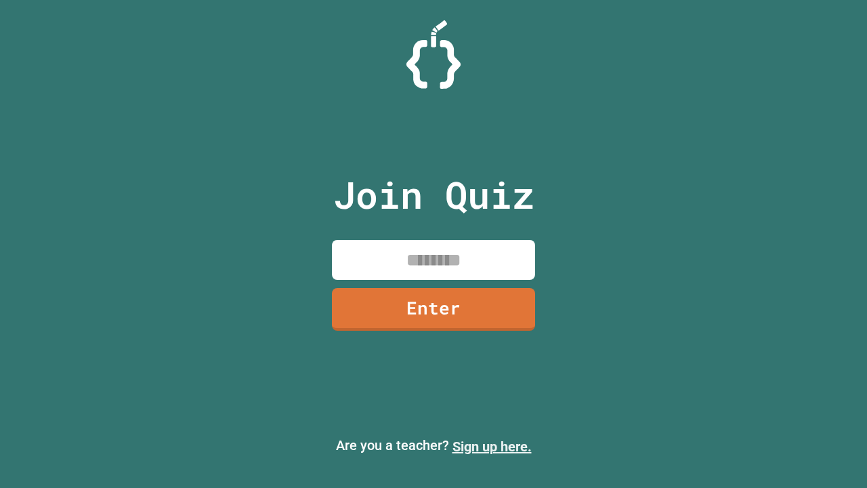
click at [492, 446] on link "Sign up here." at bounding box center [491, 446] width 79 height 16
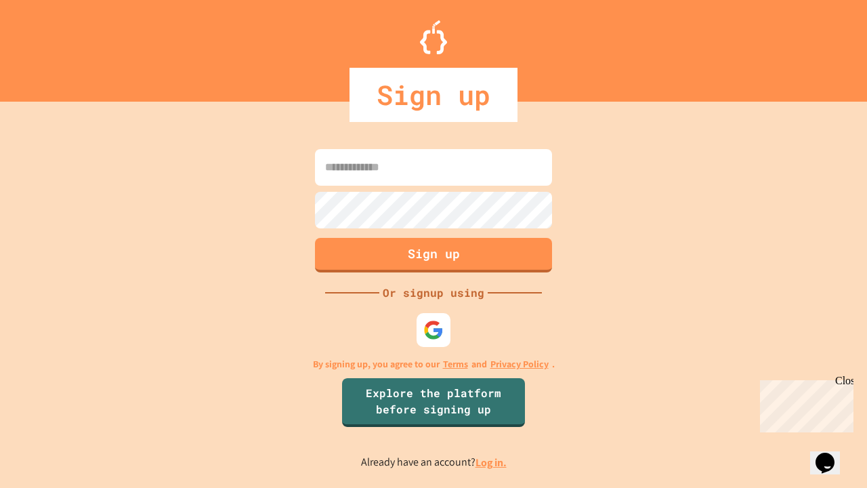
click at [492, 462] on link "Log in." at bounding box center [490, 462] width 31 height 14
